Goal: Information Seeking & Learning: Check status

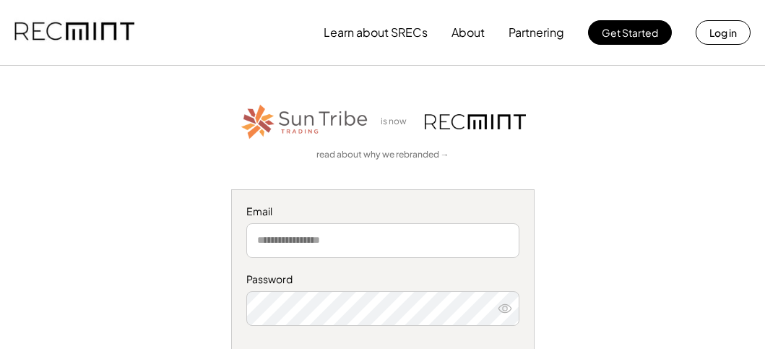
click at [293, 233] on input "email" at bounding box center [382, 240] width 273 height 35
type input "**********"
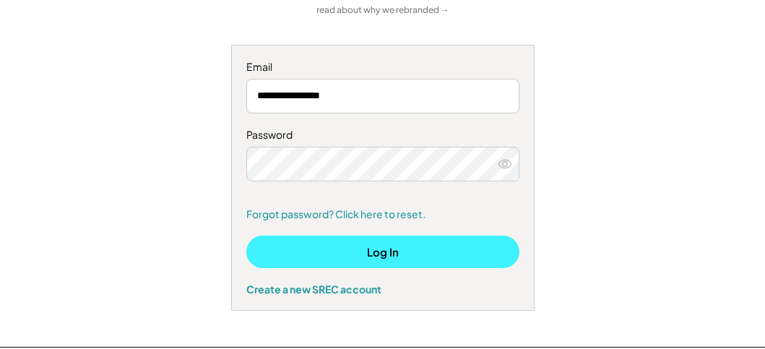
click at [434, 259] on button "Log In" at bounding box center [382, 252] width 273 height 33
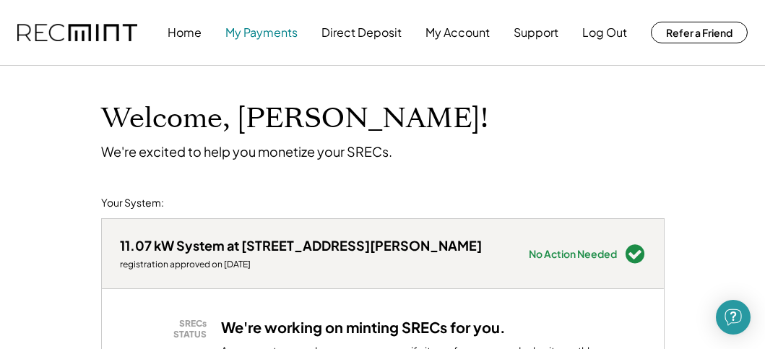
click at [274, 30] on button "My Payments" at bounding box center [262, 32] width 72 height 29
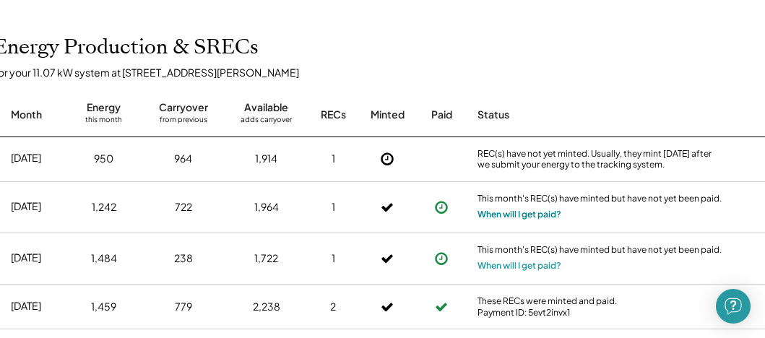
click at [530, 219] on button "When will I get paid?" at bounding box center [520, 214] width 84 height 14
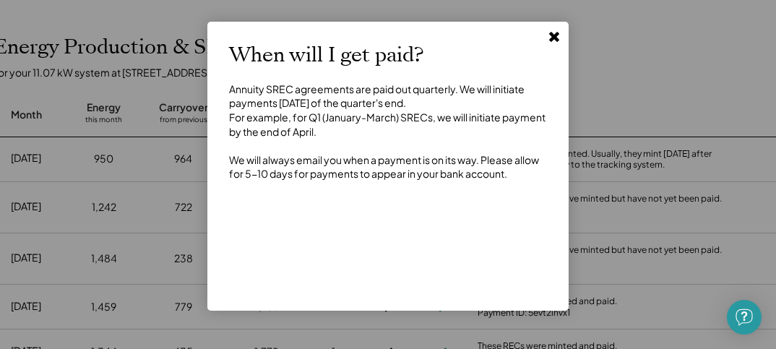
click at [550, 38] on icon at bounding box center [554, 36] width 14 height 14
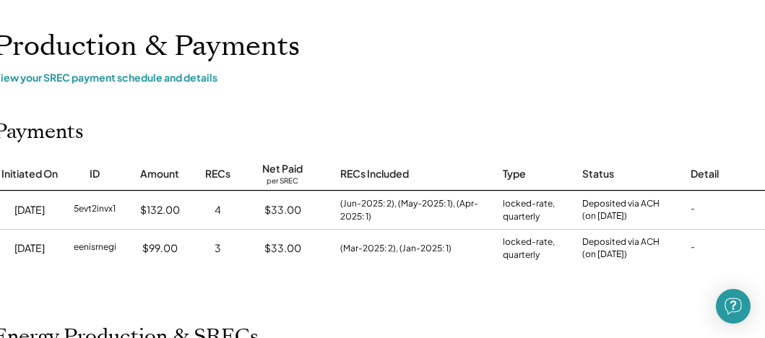
scroll to position [0, 35]
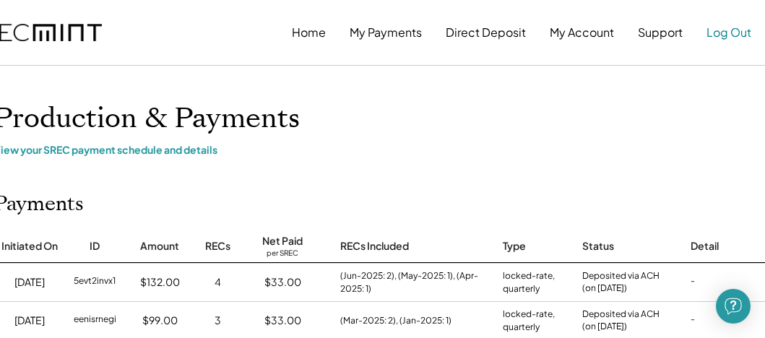
click at [717, 33] on button "Log Out" at bounding box center [729, 32] width 45 height 29
